Goal: Task Accomplishment & Management: Manage account settings

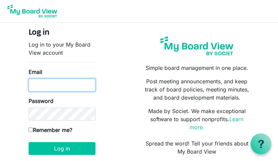
click at [69, 84] on input "Email" at bounding box center [62, 84] width 67 height 13
type input "bailyl@baseng.ca"
click at [83, 86] on input "bailyl@baseng.ca" at bounding box center [62, 84] width 67 height 13
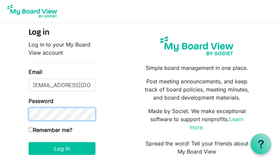
click at [29, 142] on button "Log in" at bounding box center [62, 148] width 67 height 13
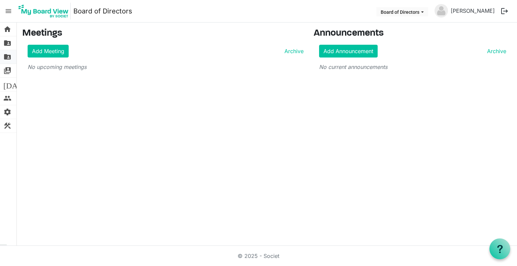
click at [6, 55] on span "folder_shared" at bounding box center [7, 56] width 8 height 13
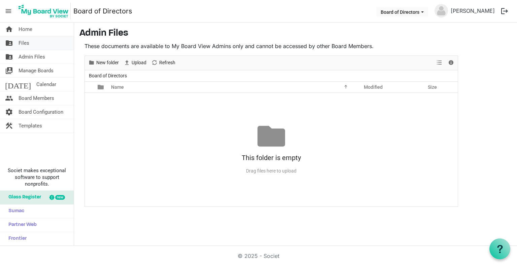
click at [8, 43] on span "folder_shared" at bounding box center [9, 42] width 8 height 13
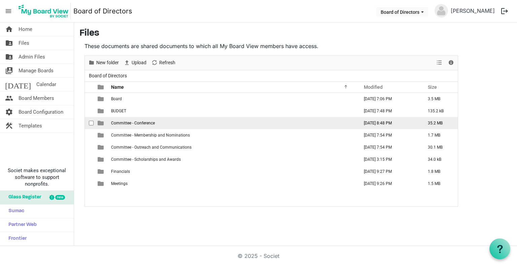
click at [114, 125] on td "Committee - Conference" at bounding box center [233, 123] width 248 height 12
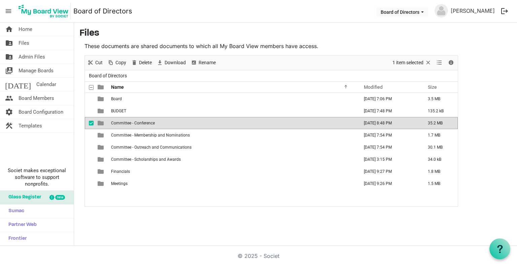
click at [114, 125] on td "Committee - Conference" at bounding box center [233, 123] width 248 height 12
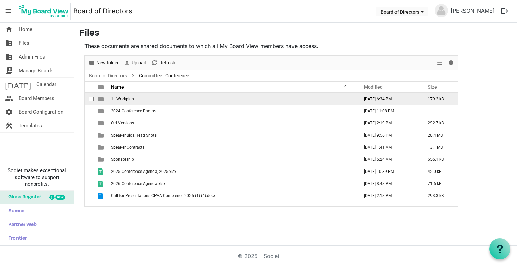
click at [123, 99] on span "1 - Workplan" at bounding box center [122, 99] width 23 height 5
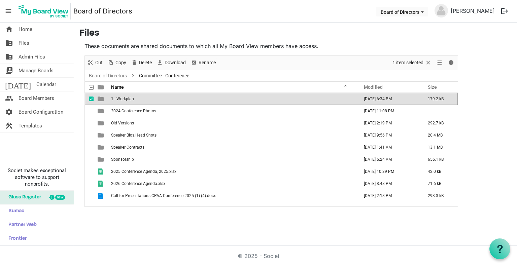
click at [123, 99] on span "1 - Workplan" at bounding box center [122, 99] width 23 height 5
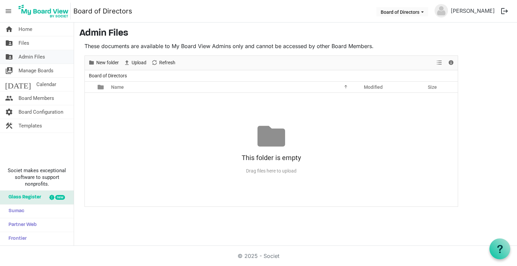
click at [19, 54] on span "Admin Files" at bounding box center [32, 56] width 27 height 13
click at [37, 56] on span "Admin Files" at bounding box center [32, 56] width 27 height 13
click at [24, 41] on span "Files" at bounding box center [24, 42] width 11 height 13
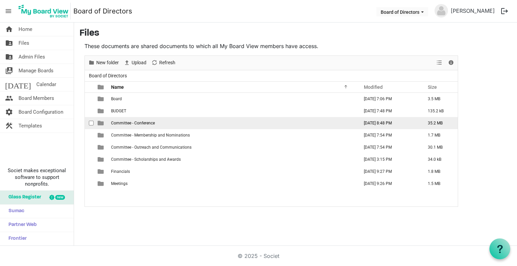
click at [145, 125] on span "Committee - Conference" at bounding box center [133, 123] width 44 height 5
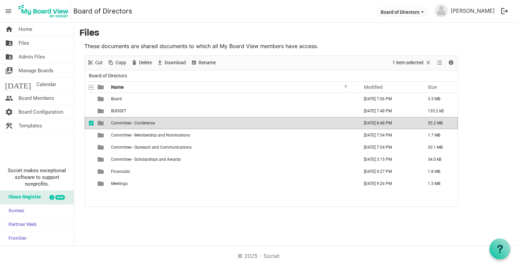
click at [145, 125] on span "Committee - Conference" at bounding box center [133, 123] width 44 height 5
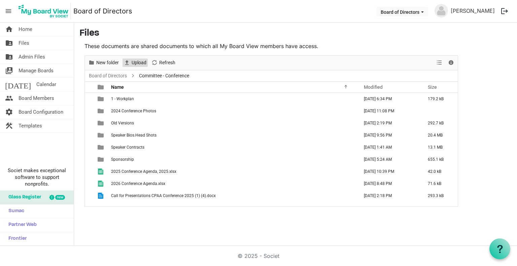
click at [132, 63] on span "Upload" at bounding box center [139, 63] width 16 height 8
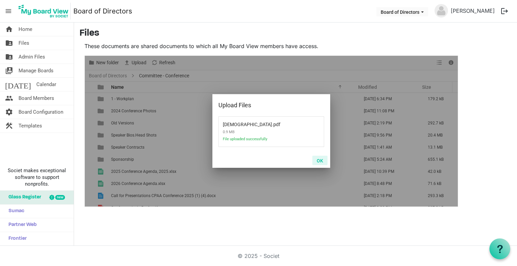
click at [320, 162] on button "OK" at bounding box center [319, 160] width 15 height 9
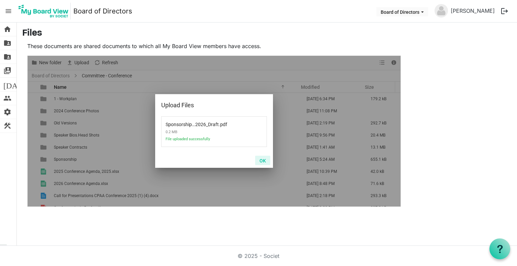
click at [264, 161] on button "OK" at bounding box center [262, 160] width 15 height 9
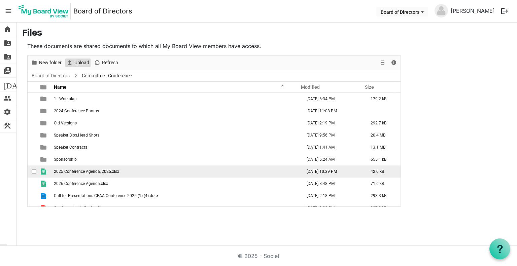
scroll to position [20, 0]
